Goal: Task Accomplishment & Management: Complete application form

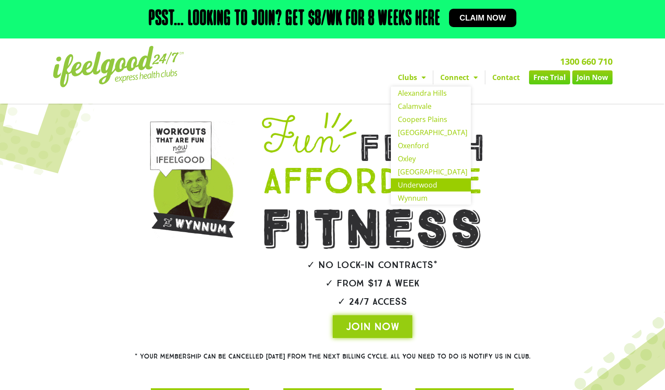
click at [420, 184] on link "Underwood" at bounding box center [431, 184] width 80 height 13
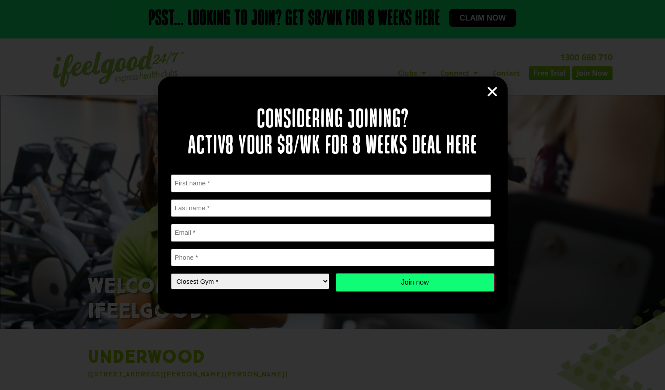
click at [308, 281] on select "Closest Gym * Alexandra Hills Calamvale Coopers Plains Middle Park Oxley Park R…" at bounding box center [250, 281] width 159 height 16
select select "Underwood"
click at [171, 273] on select "Closest Gym * Alexandra Hills Calamvale Coopers Plains Middle Park Oxley Park R…" at bounding box center [250, 281] width 159 height 16
click at [494, 97] on icon "Close" at bounding box center [491, 91] width 13 height 13
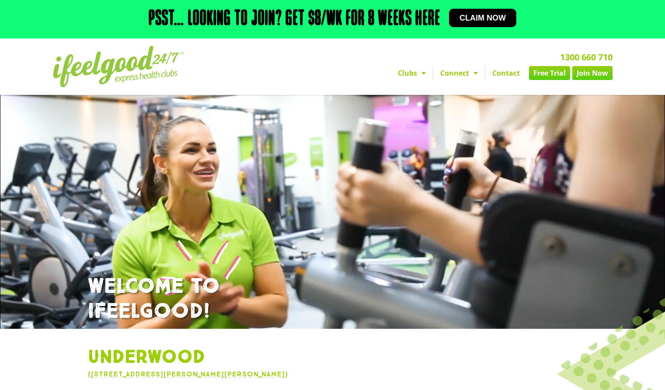
click at [555, 75] on link "Free Trial" at bounding box center [549, 73] width 41 height 14
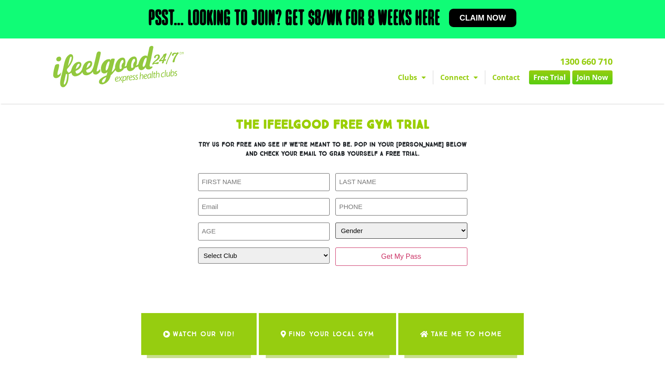
click at [362, 235] on select "Gender [DEMOGRAPHIC_DATA] [DEMOGRAPHIC_DATA]" at bounding box center [401, 230] width 132 height 16
select select "[DEMOGRAPHIC_DATA]"
click at [335, 222] on select "Gender [DEMOGRAPHIC_DATA] [DEMOGRAPHIC_DATA]" at bounding box center [401, 230] width 132 height 16
click at [296, 258] on select "Select Club [GEOGRAPHIC_DATA] [GEOGRAPHIC_DATA] [GEOGRAPHIC_DATA] [GEOGRAPHIC_D…" at bounding box center [264, 255] width 132 height 16
click at [198, 247] on select "Select Club [GEOGRAPHIC_DATA] [GEOGRAPHIC_DATA] [GEOGRAPHIC_DATA] [GEOGRAPHIC_D…" at bounding box center [264, 255] width 132 height 16
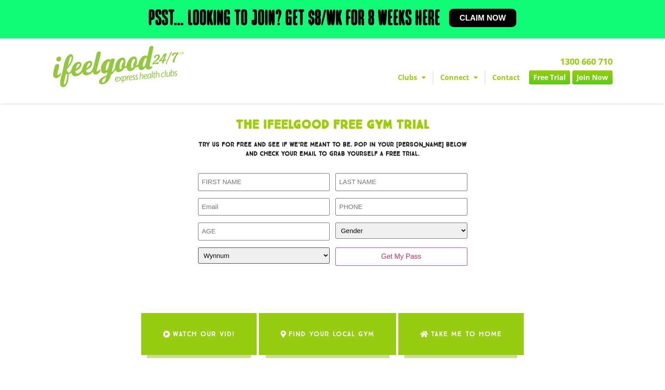
click at [255, 263] on select "Select Club [GEOGRAPHIC_DATA] [GEOGRAPHIC_DATA] [GEOGRAPHIC_DATA] [GEOGRAPHIC_D…" at bounding box center [264, 255] width 132 height 16
select select "Underwood"
click at [198, 247] on select "Select Club [GEOGRAPHIC_DATA] [GEOGRAPHIC_DATA] [GEOGRAPHIC_DATA] [GEOGRAPHIC_D…" at bounding box center [264, 255] width 132 height 16
click at [267, 232] on input "Age (Required)" at bounding box center [264, 231] width 132 height 18
click at [324, 229] on input "1" at bounding box center [264, 231] width 132 height 18
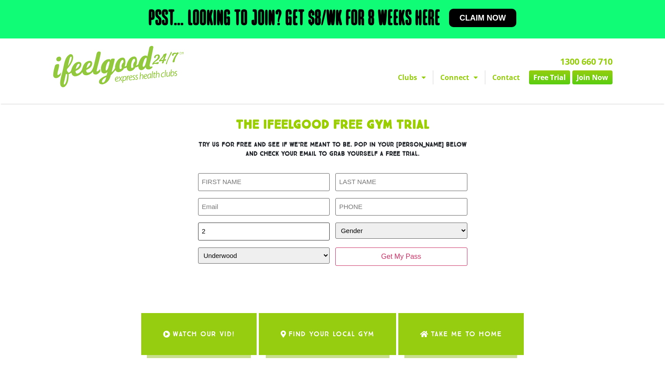
click at [324, 229] on input "2" at bounding box center [264, 231] width 132 height 18
click at [324, 229] on input "3" at bounding box center [264, 231] width 132 height 18
click at [324, 229] on input "11" at bounding box center [264, 231] width 132 height 18
click at [324, 231] on input "12" at bounding box center [264, 231] width 132 height 18
click at [324, 231] on input "13" at bounding box center [264, 231] width 132 height 18
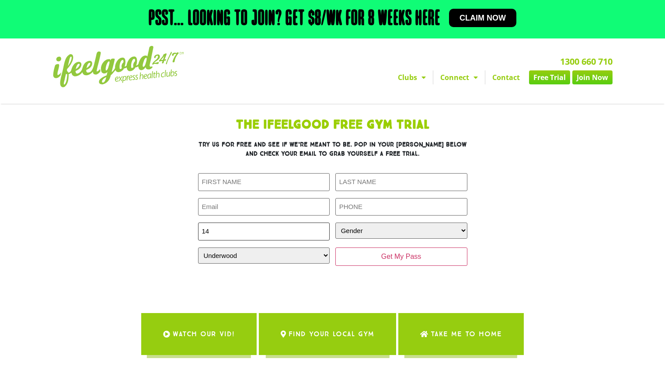
click at [324, 231] on input "14" at bounding box center [264, 231] width 132 height 18
click at [324, 231] on input "15" at bounding box center [264, 231] width 132 height 18
click at [324, 231] on input "16" at bounding box center [264, 231] width 132 height 18
click at [324, 231] on input "28" at bounding box center [264, 231] width 132 height 18
click at [324, 231] on input "47" at bounding box center [264, 231] width 132 height 18
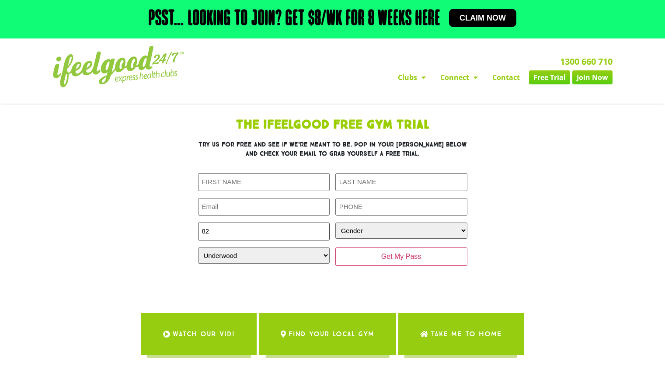
click at [324, 231] on input "82" at bounding box center [264, 231] width 132 height 18
type input "107"
click at [324, 231] on input "107" at bounding box center [264, 231] width 132 height 18
click at [184, 138] on div "The IfeelGood Free Gym Trial Try us for free and see if we’re meant to be. Pop …" at bounding box center [332, 200] width 393 height 172
